Goal: Use online tool/utility: Utilize a website feature to perform a specific function

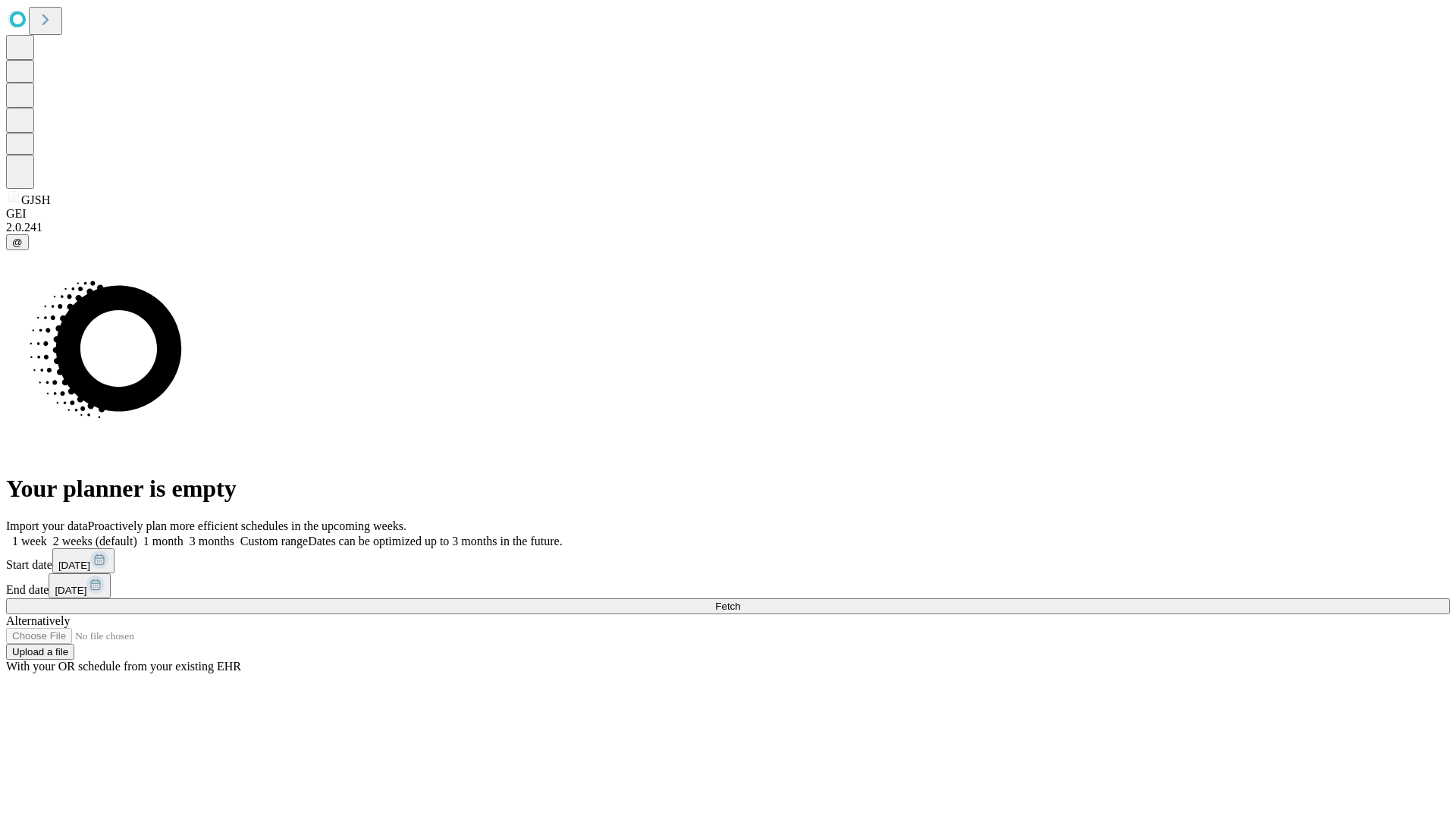
click at [740, 600] on span "Fetch" at bounding box center [727, 606] width 25 height 12
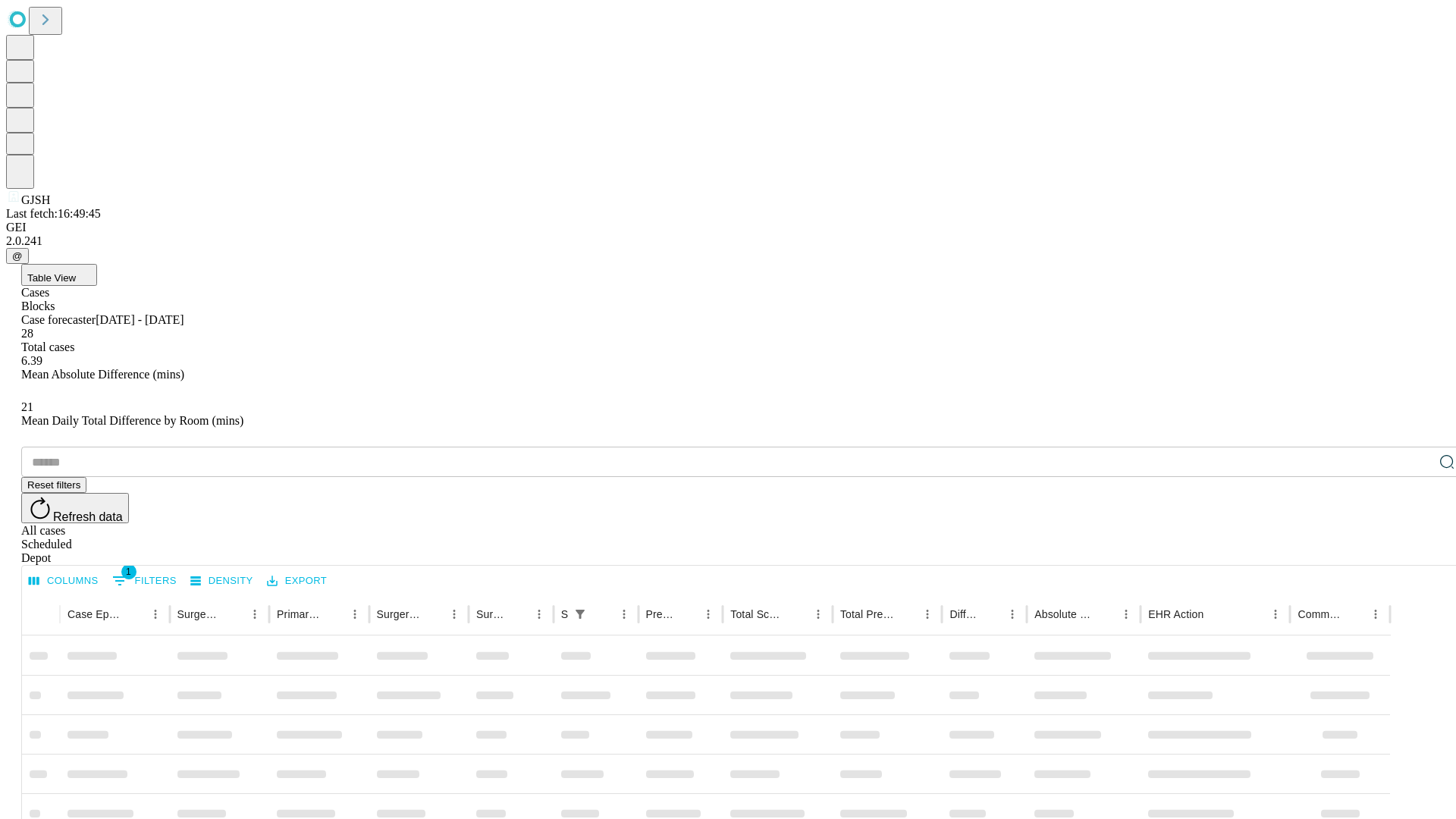
click at [76, 272] on span "Table View" at bounding box center [51, 278] width 48 height 12
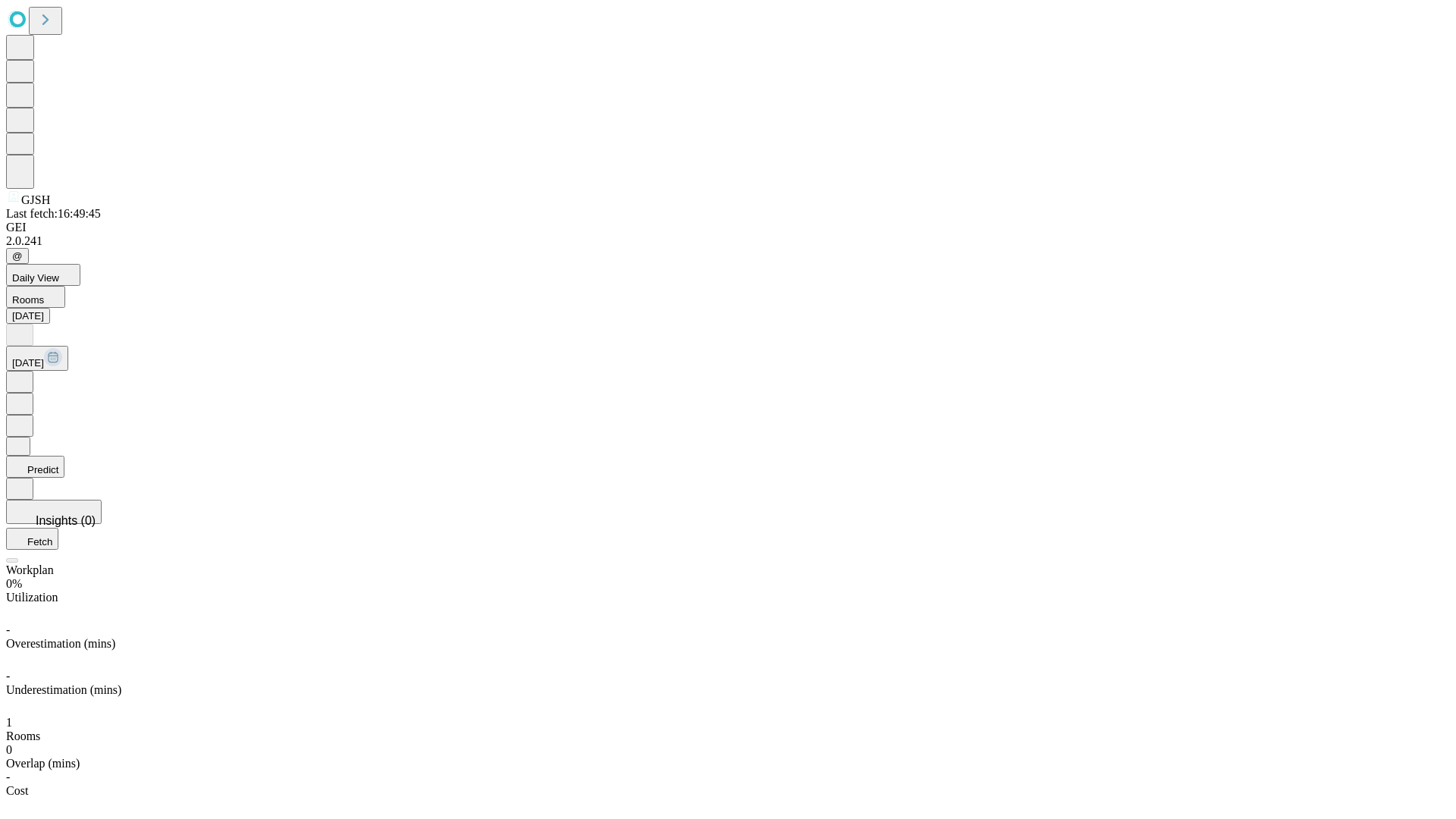
click at [64, 456] on button "Predict" at bounding box center [35, 466] width 58 height 22
